Goal: Register for event/course

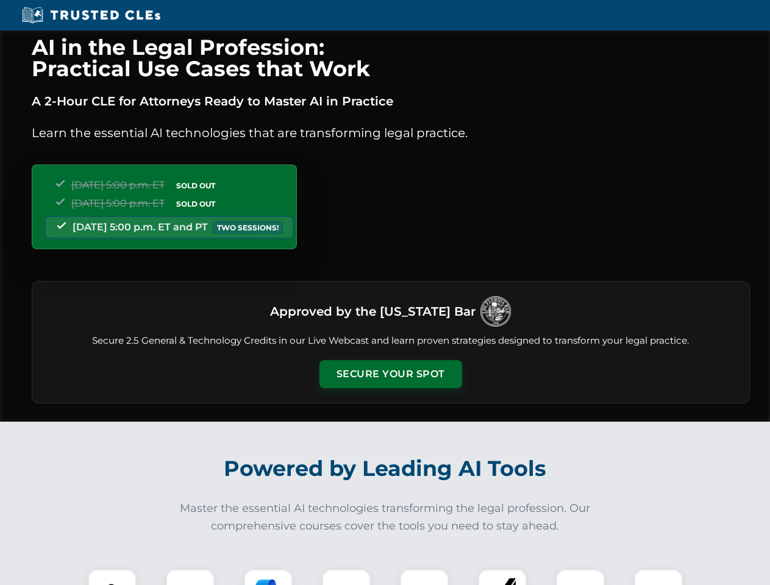
click at [390, 374] on button "Secure Your Spot" at bounding box center [390, 374] width 143 height 28
click at [112, 577] on img at bounding box center [111, 593] width 35 height 35
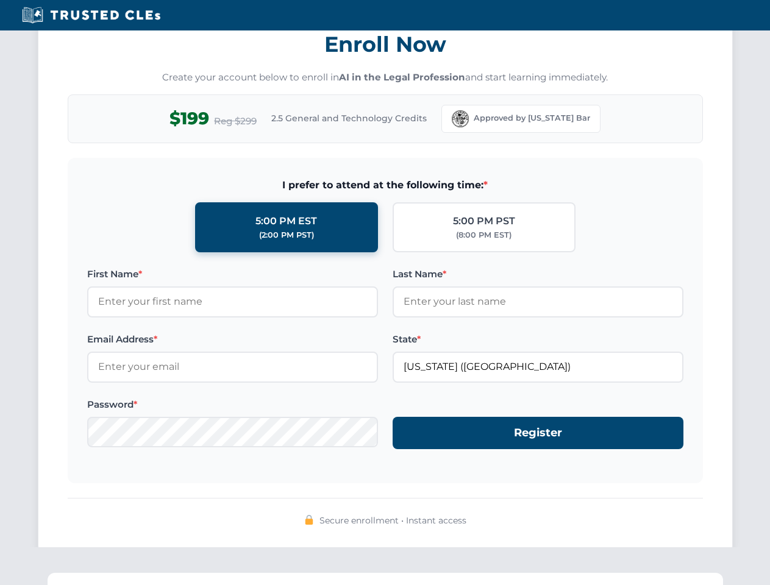
scroll to position [1197, 0]
